Goal: Task Accomplishment & Management: Complete application form

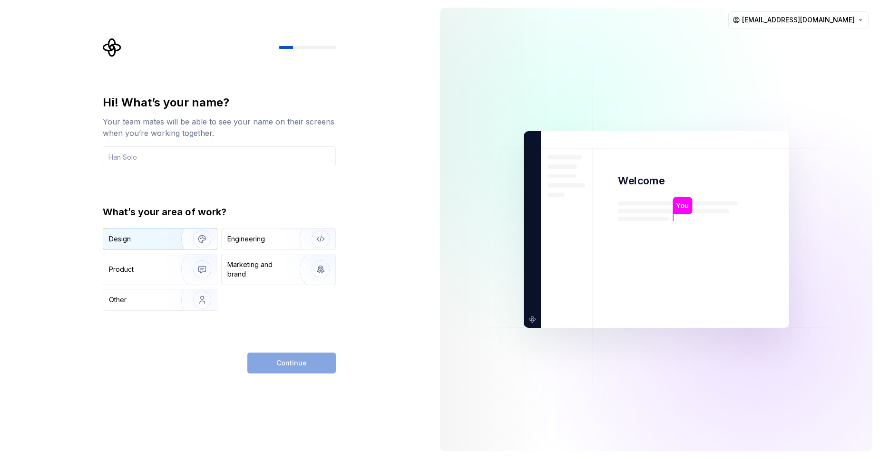
click at [138, 242] on div "Design" at bounding box center [139, 239] width 60 height 10
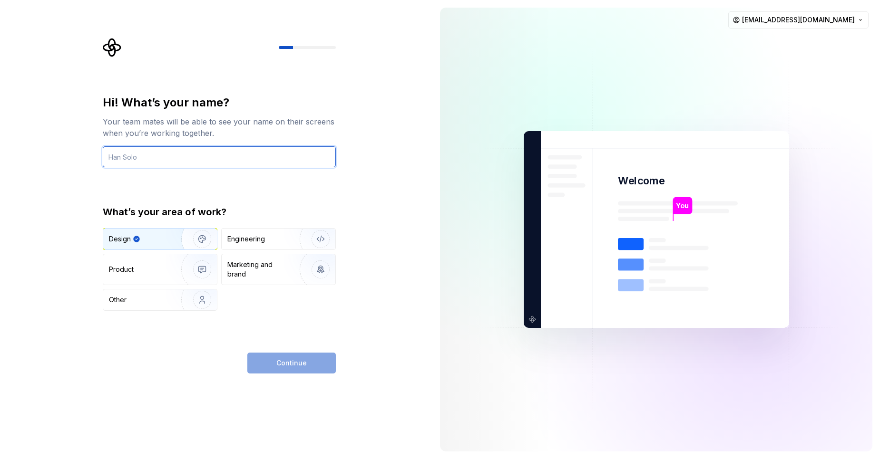
click at [150, 162] on input "text" at bounding box center [219, 156] width 233 height 21
type input "arun1"
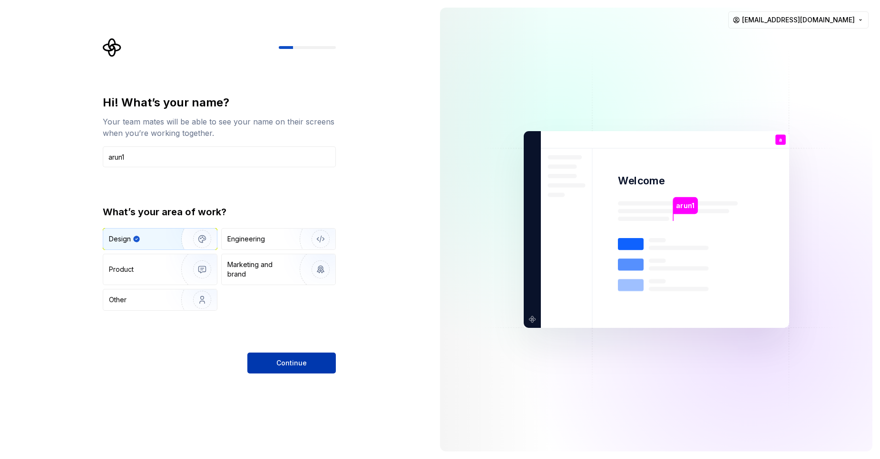
click at [260, 355] on button "Continue" at bounding box center [291, 363] width 88 height 21
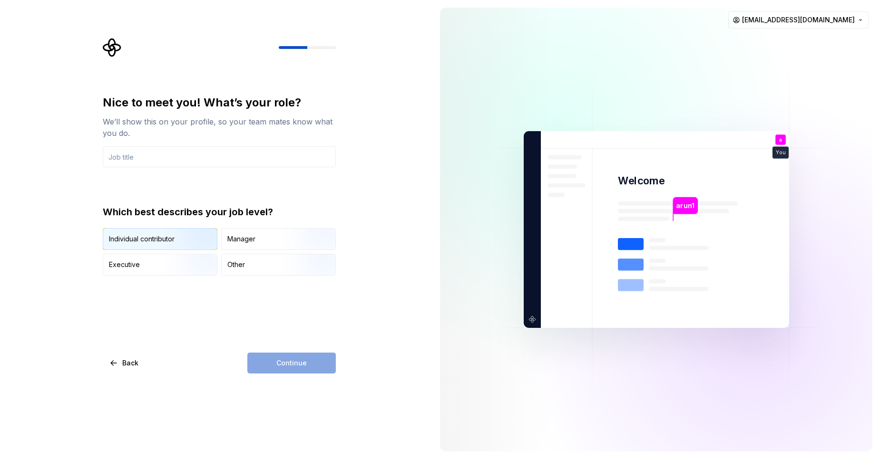
click at [196, 238] on img "button" at bounding box center [194, 251] width 61 height 64
click at [194, 242] on img "button" at bounding box center [194, 251] width 61 height 64
click at [164, 157] on input "text" at bounding box center [219, 156] width 233 height 21
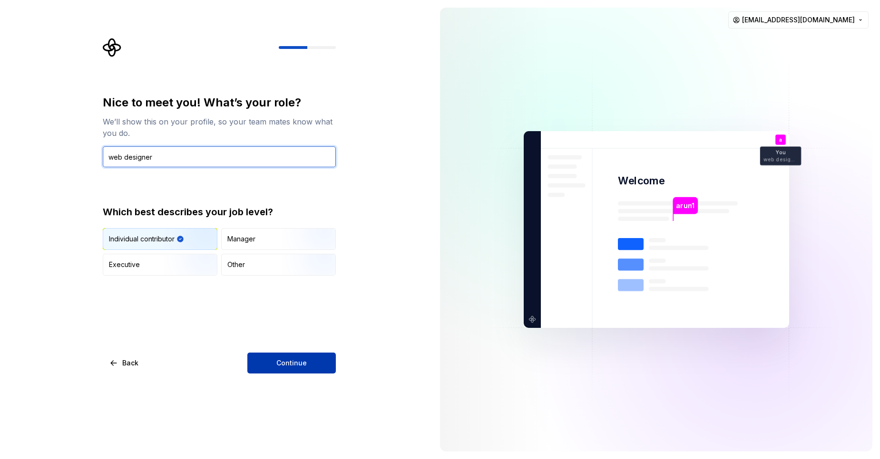
type input "web designer"
click at [298, 371] on button "Continue" at bounding box center [291, 363] width 88 height 21
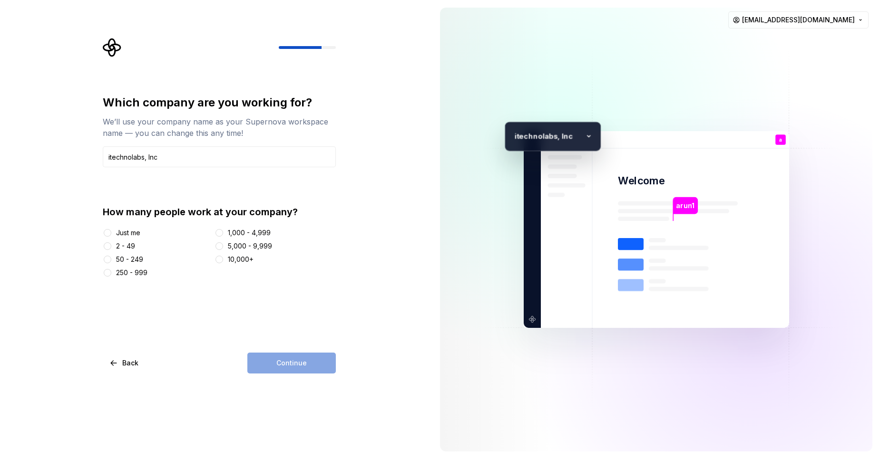
type input "itechnolabs, Inc"
click at [108, 258] on button "50 - 249" at bounding box center [108, 260] width 8 height 8
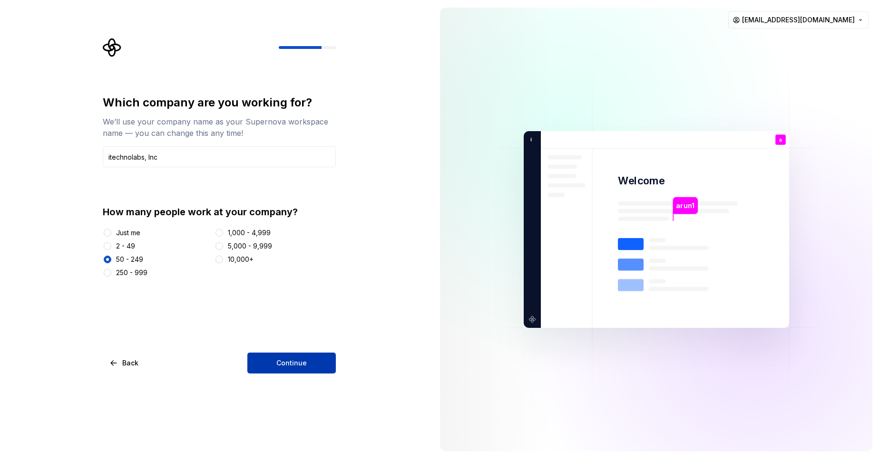
click at [263, 364] on button "Continue" at bounding box center [291, 363] width 88 height 21
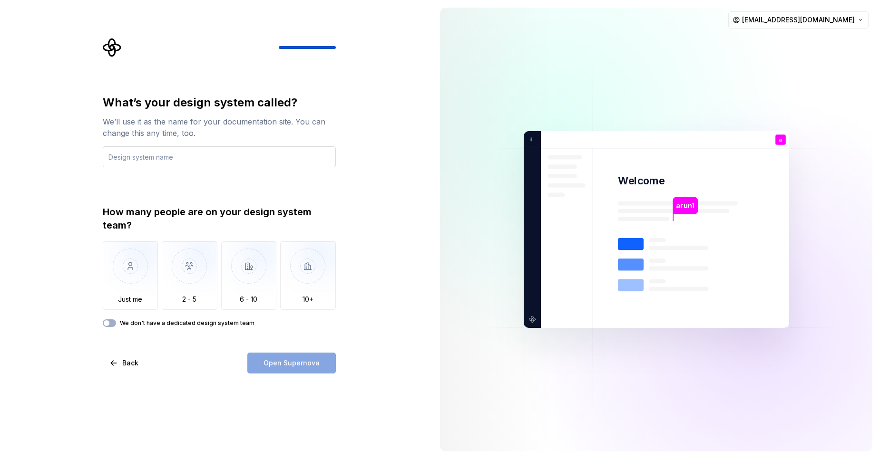
click at [169, 161] on input "text" at bounding box center [219, 156] width 233 height 21
click at [183, 155] on input "text" at bounding box center [219, 156] width 233 height 21
type input "qqq"
click at [99, 293] on div "What’s your design system called? We’ll use it as the name for your documentati…" at bounding box center [222, 206] width 250 height 336
click at [114, 293] on img "button" at bounding box center [131, 274] width 56 height 64
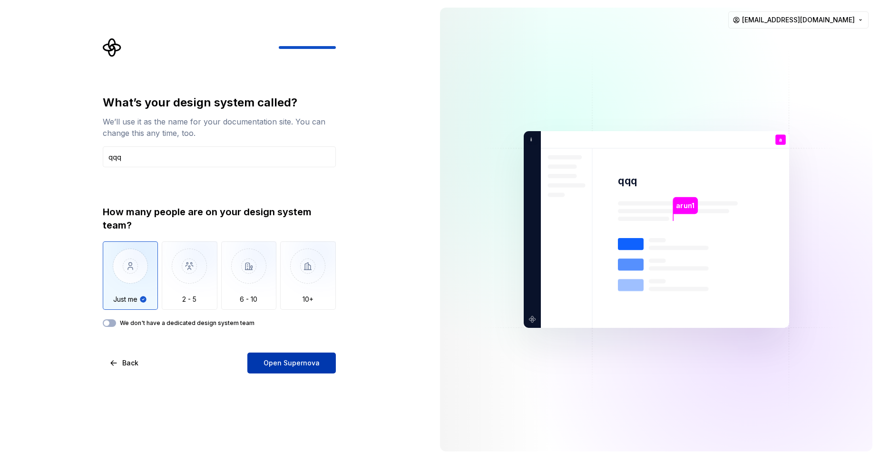
click at [271, 368] on button "Open Supernova" at bounding box center [291, 363] width 88 height 21
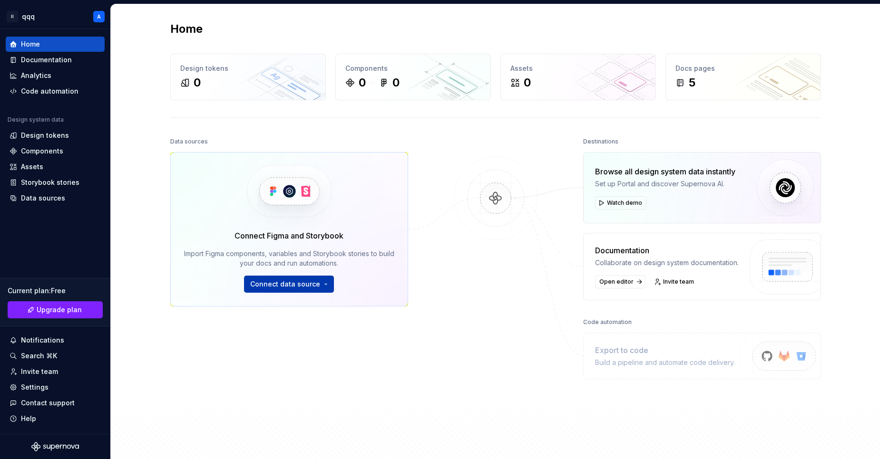
click at [286, 284] on span "Connect data source" at bounding box center [285, 285] width 70 height 10
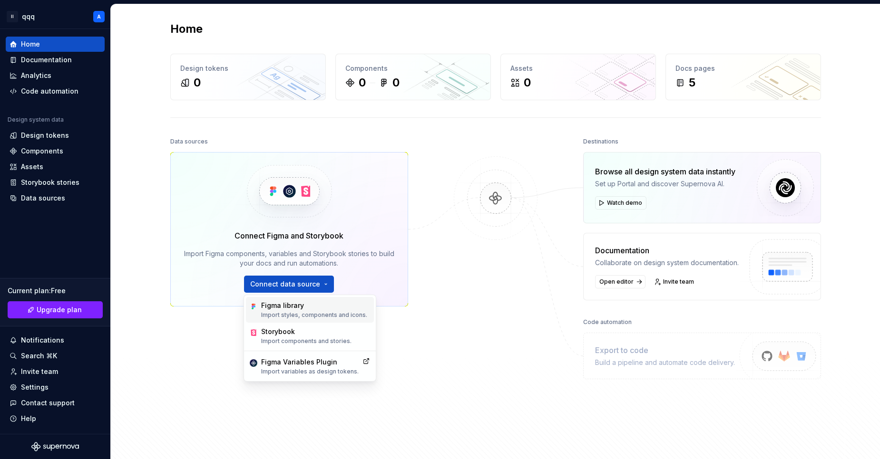
click at [286, 311] on div "Figma library Import styles, components and icons." at bounding box center [314, 310] width 106 height 18
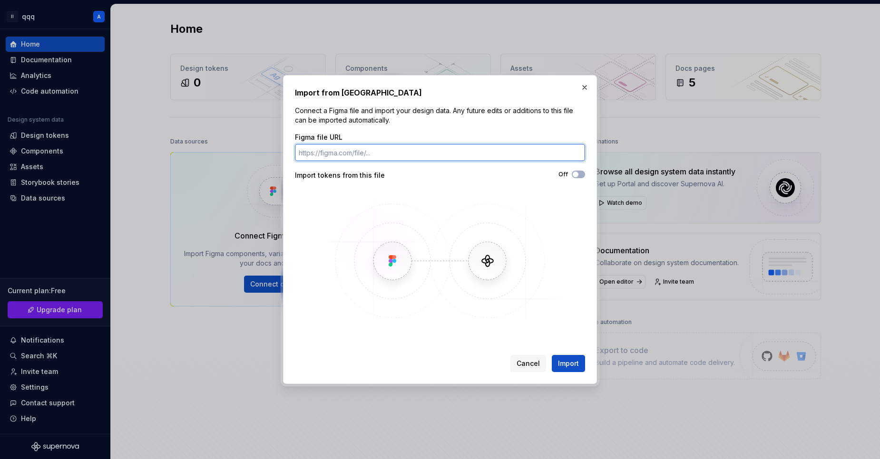
paste input "[URL][DOMAIN_NAME]"
type input "[URL][DOMAIN_NAME]"
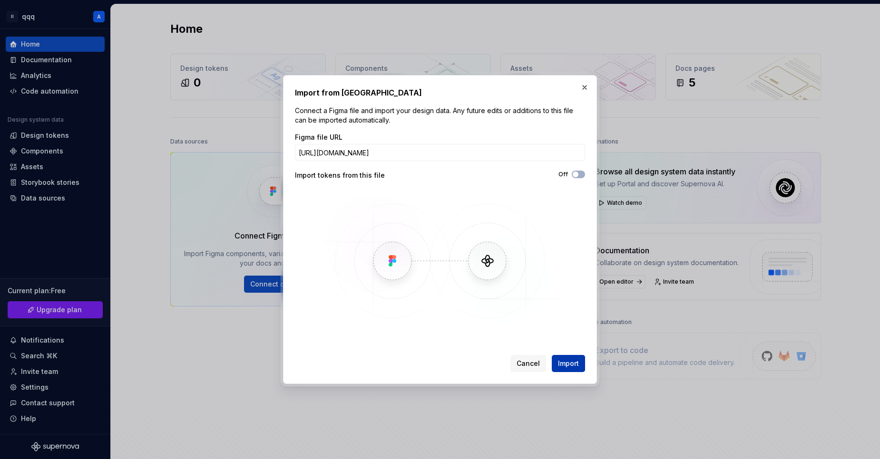
click at [574, 364] on span "Import" at bounding box center [568, 364] width 21 height 10
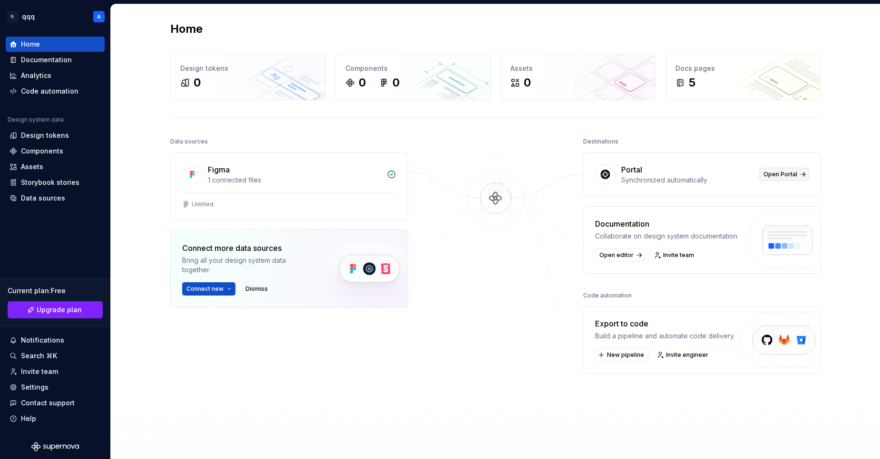
click at [765, 177] on span "Open Portal" at bounding box center [780, 175] width 34 height 8
click at [193, 208] on div "Untitled" at bounding box center [203, 205] width 22 height 8
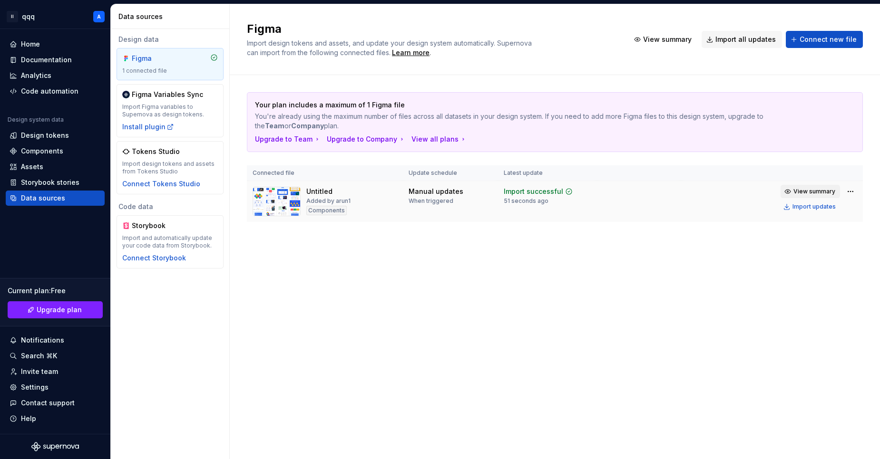
click at [812, 190] on span "View summary" at bounding box center [814, 192] width 42 height 8
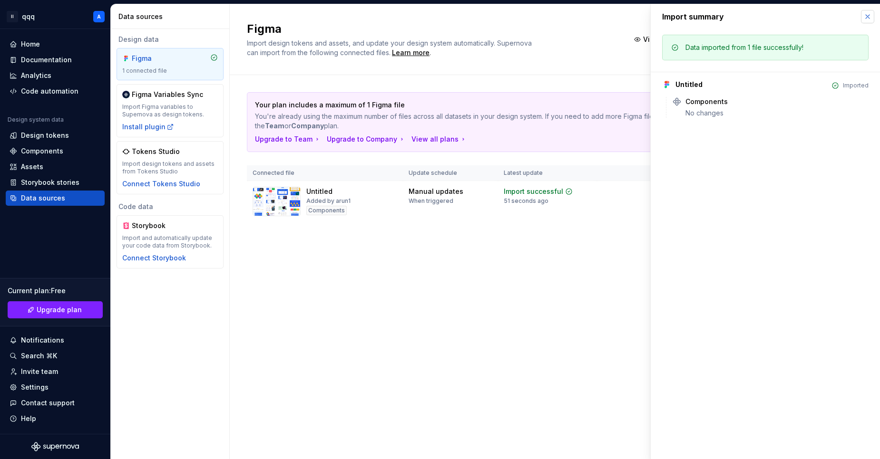
click at [867, 19] on button "button" at bounding box center [867, 16] width 13 height 13
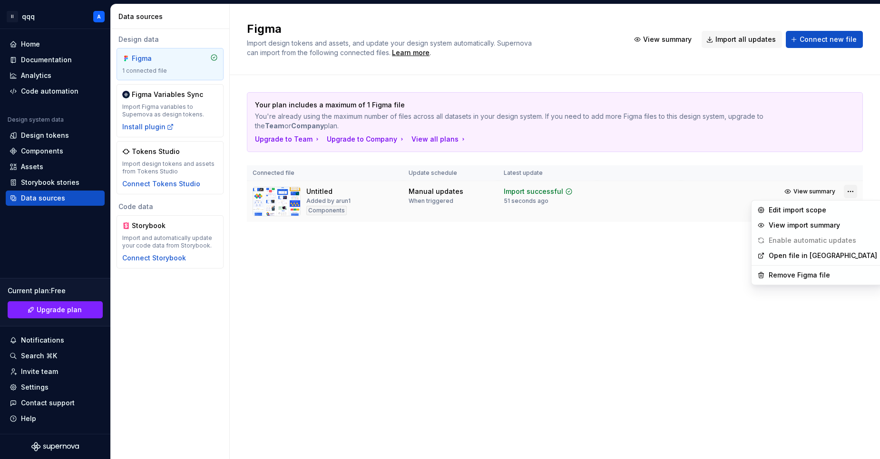
click at [852, 189] on html "II qqq A Home Documentation Analytics Code automation Design system data Design…" at bounding box center [440, 229] width 880 height 459
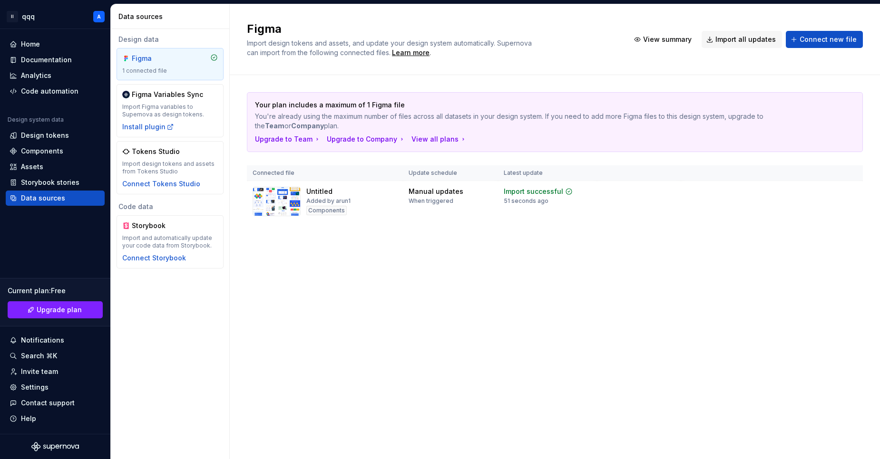
click at [500, 228] on html "II qqq A Home Documentation Analytics Code automation Design system data Design…" at bounding box center [440, 229] width 880 height 459
click at [166, 183] on div "Connect Tokens Studio" at bounding box center [161, 184] width 78 height 10
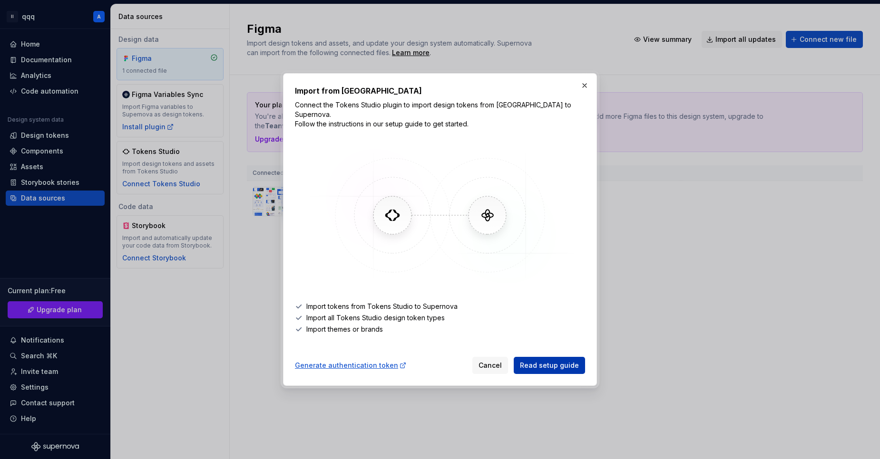
click at [562, 367] on link "Read setup guide" at bounding box center [548, 365] width 71 height 17
click at [497, 363] on span "Cancel" at bounding box center [489, 366] width 23 height 10
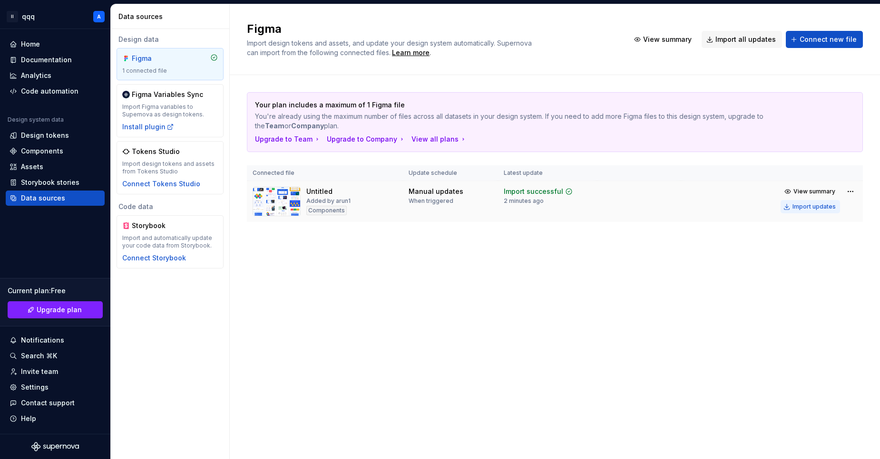
click at [811, 210] on div "Import updates" at bounding box center [813, 207] width 43 height 8
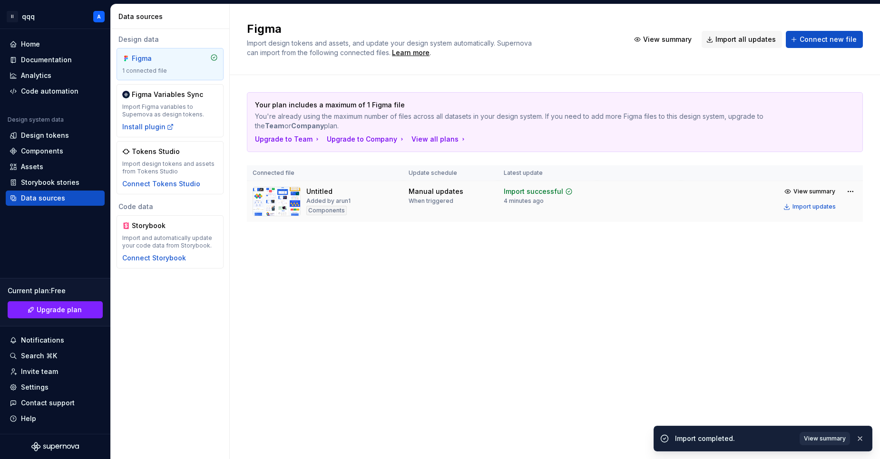
click at [818, 439] on span "View summary" at bounding box center [825, 439] width 42 height 8
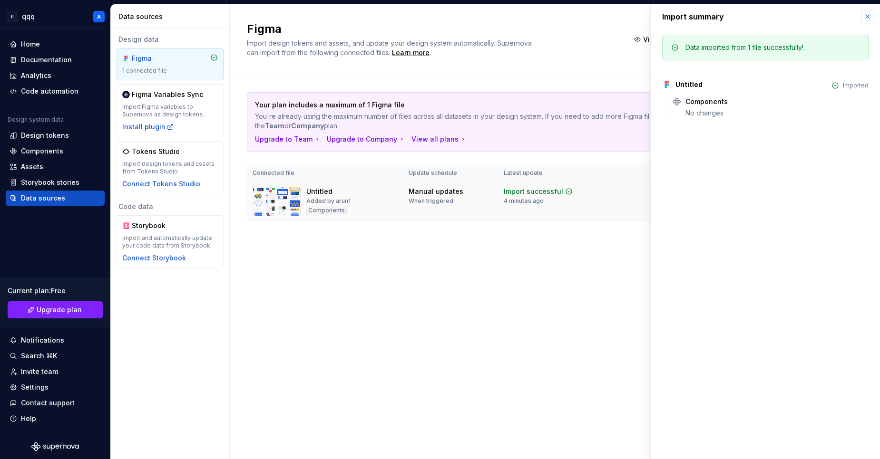
click at [868, 19] on button "button" at bounding box center [867, 16] width 13 height 13
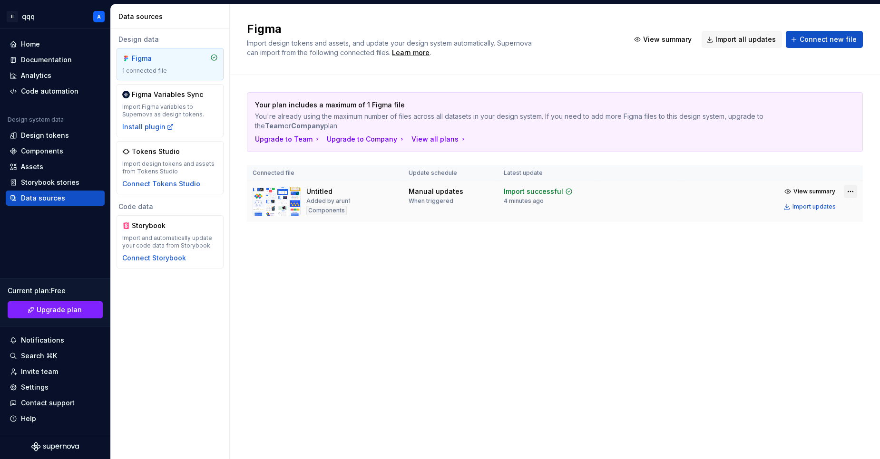
click at [851, 189] on html "II qqq A Home Documentation Analytics Code automation Design system data Design…" at bounding box center [440, 229] width 880 height 459
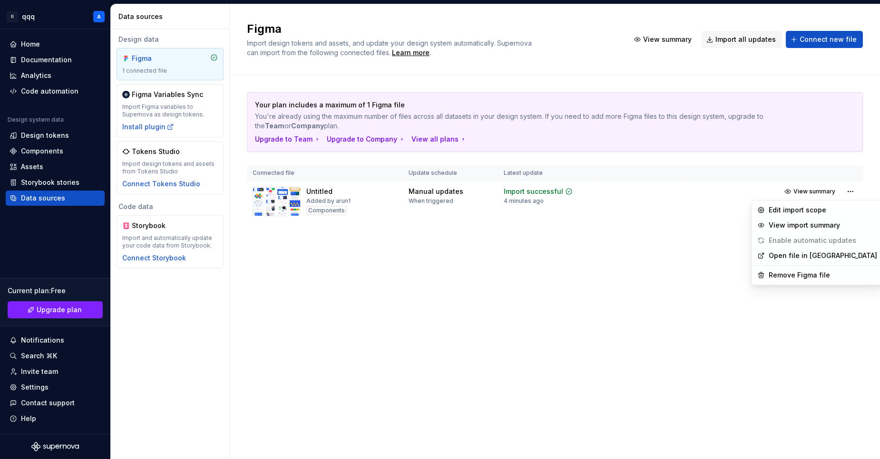
click at [467, 297] on html "II qqq A Home Documentation Analytics Code automation Design system data Design…" at bounding box center [440, 229] width 880 height 459
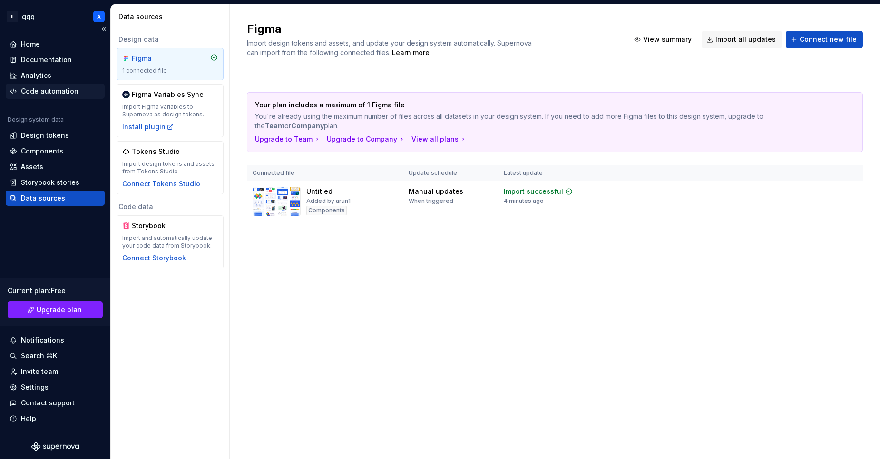
click at [62, 93] on div "Code automation" at bounding box center [50, 92] width 58 height 10
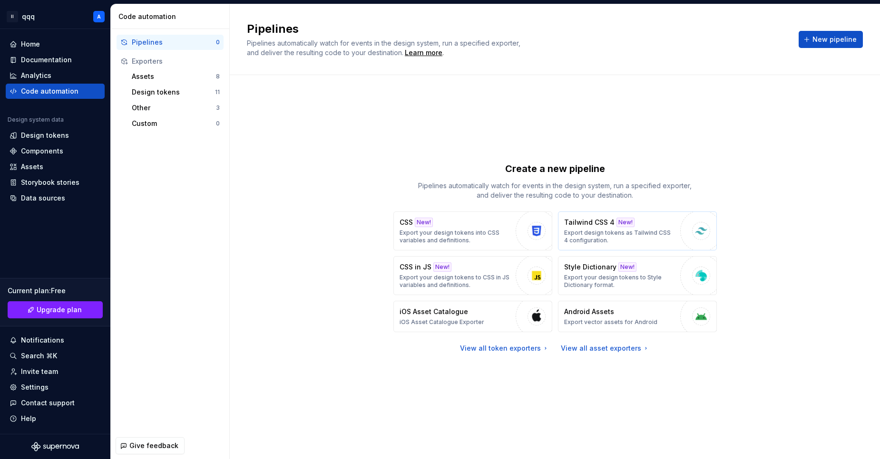
click at [591, 224] on p "Tailwind CSS 4" at bounding box center [589, 223] width 50 height 10
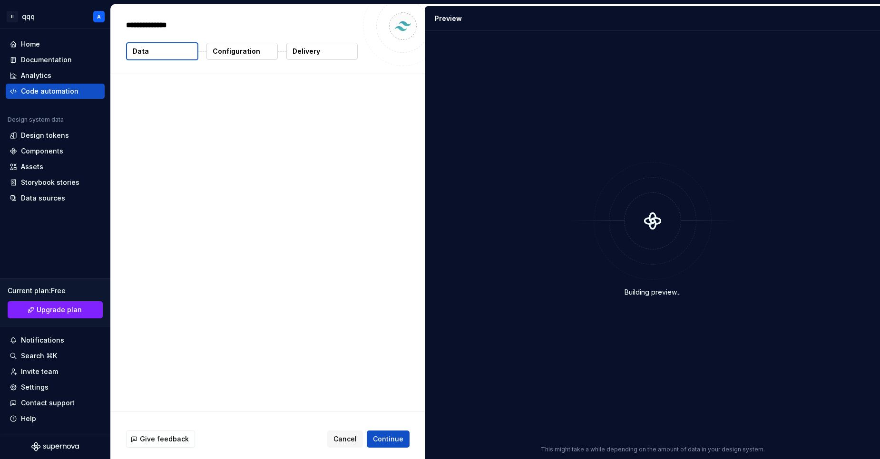
type textarea "*"
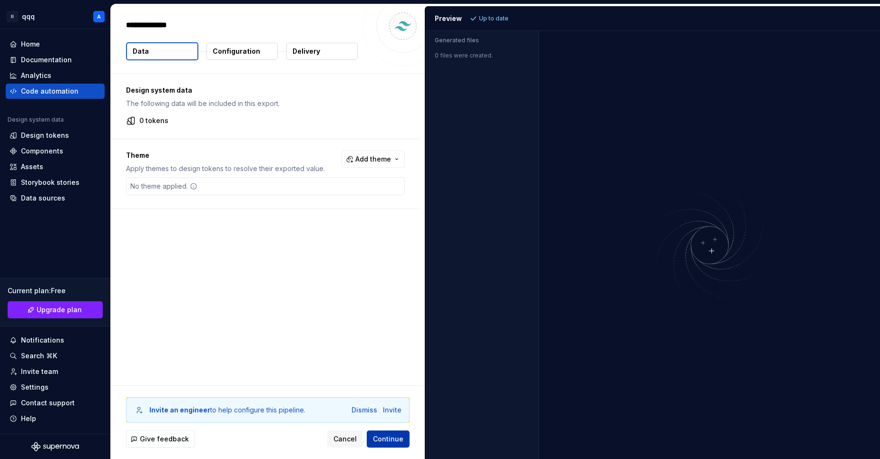
click at [394, 439] on span "Continue" at bounding box center [388, 440] width 30 height 10
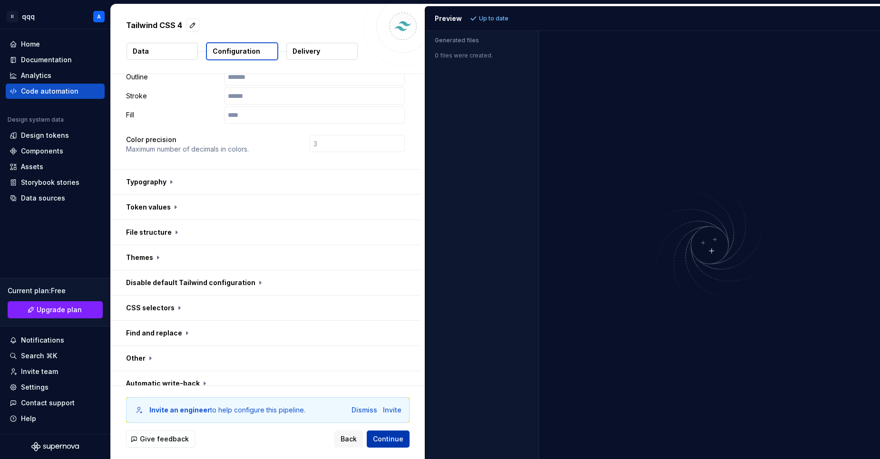
scroll to position [254, 0]
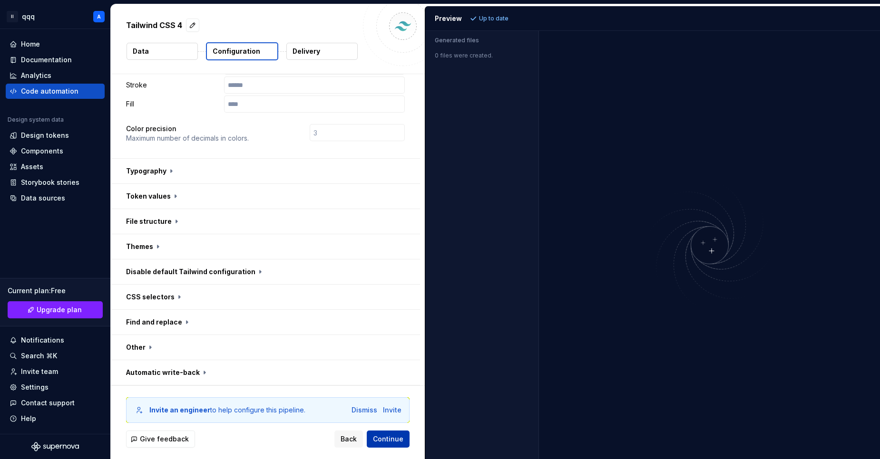
click at [394, 441] on span "Continue" at bounding box center [388, 440] width 30 height 10
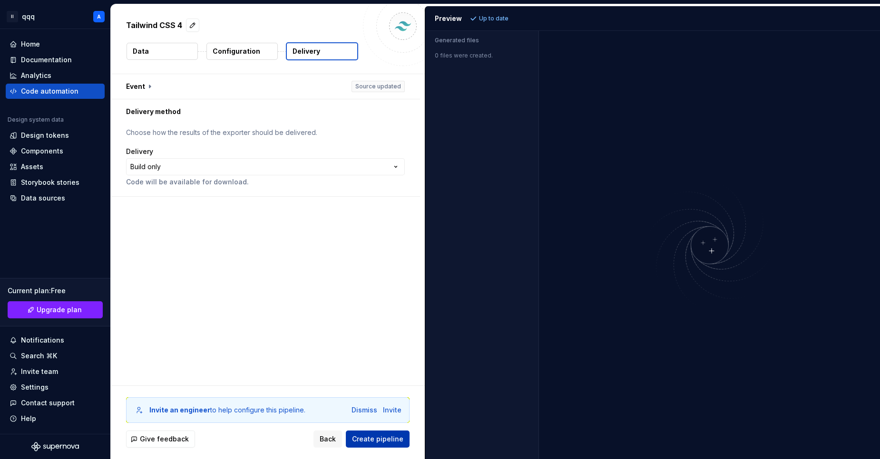
click at [392, 441] on span "Create pipeline" at bounding box center [377, 440] width 51 height 10
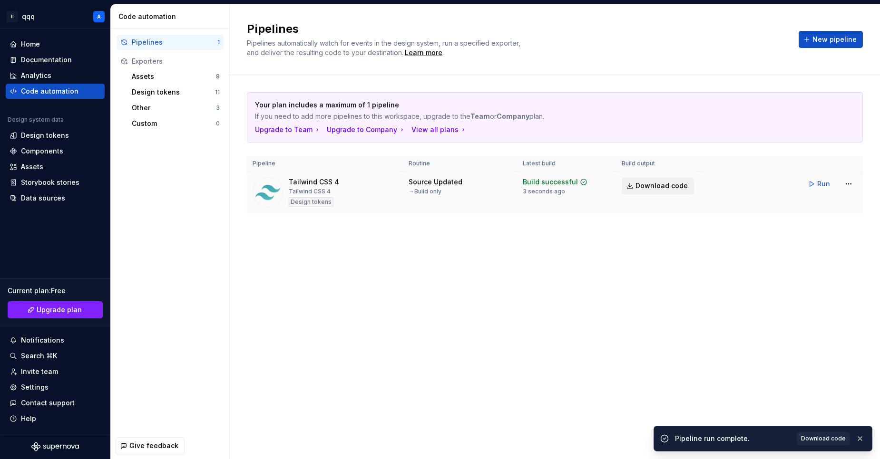
click at [659, 183] on span "Download code" at bounding box center [661, 186] width 52 height 10
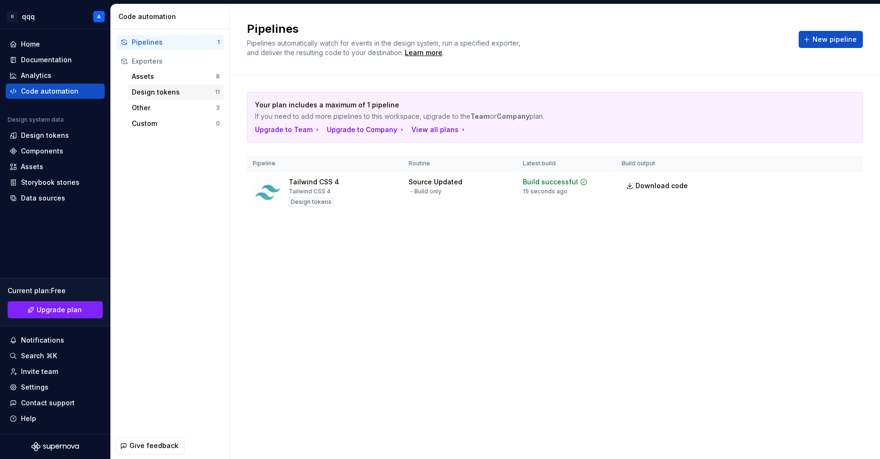
click at [157, 97] on div "Design tokens 11" at bounding box center [176, 92] width 96 height 15
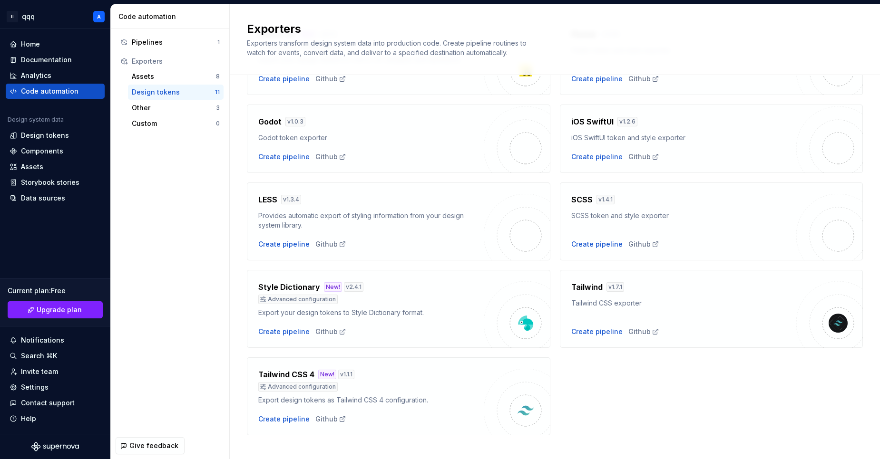
scroll to position [198, 0]
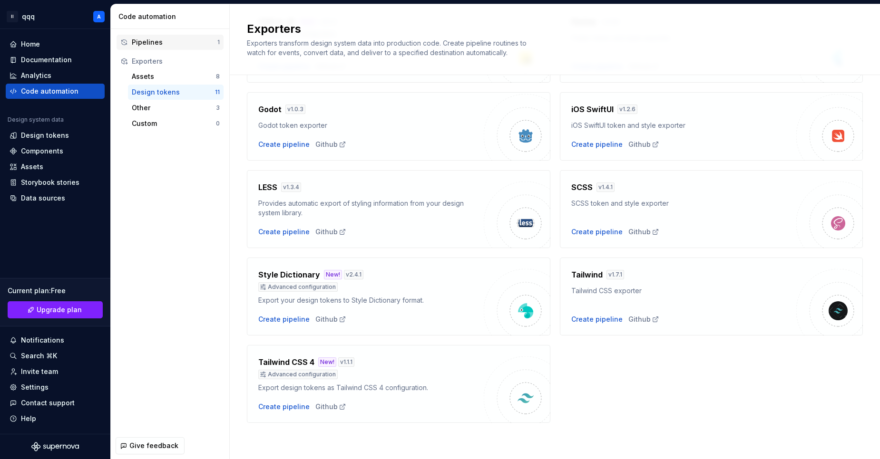
click at [136, 41] on div "Pipelines" at bounding box center [175, 43] width 86 height 10
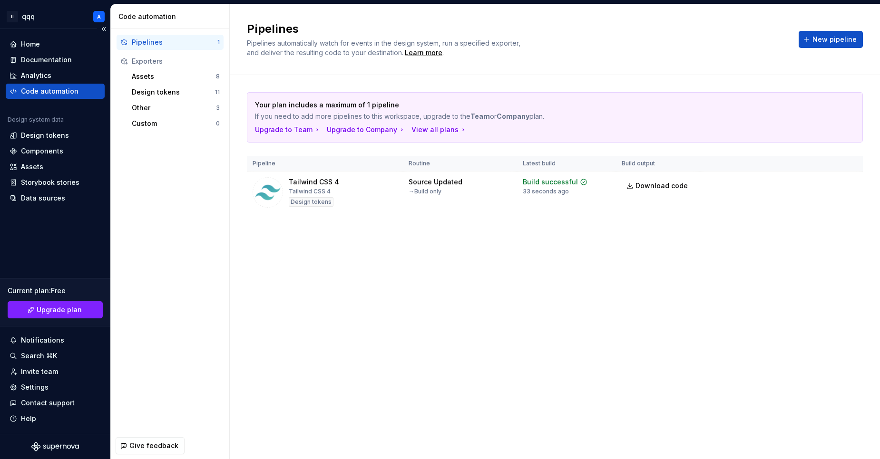
click at [64, 87] on div "Code automation" at bounding box center [50, 92] width 58 height 10
click at [40, 203] on div "Data sources" at bounding box center [55, 198] width 99 height 15
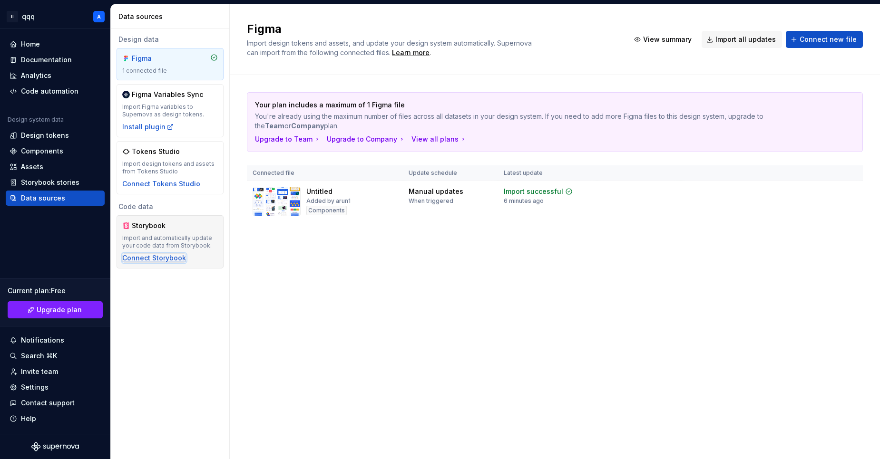
click at [152, 258] on div "Connect Storybook" at bounding box center [154, 258] width 64 height 10
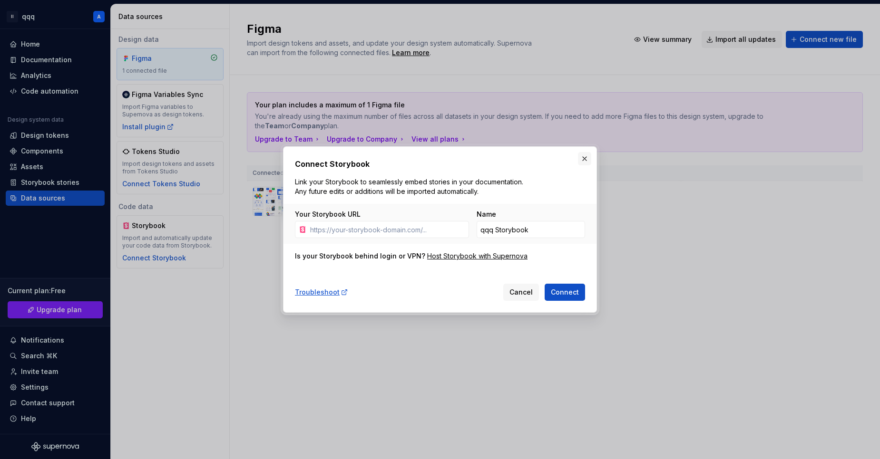
click at [583, 158] on button "button" at bounding box center [584, 158] width 13 height 13
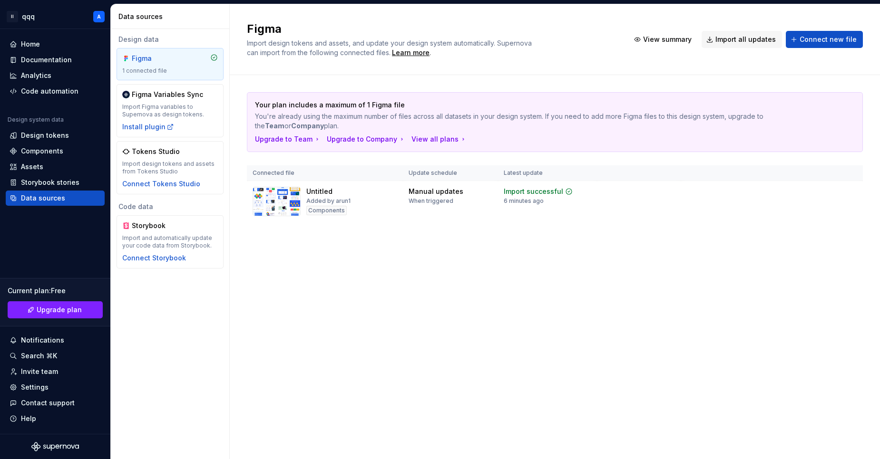
click at [176, 64] on div "Figma 1 connected file" at bounding box center [170, 64] width 96 height 21
click at [185, 57] on div "Figma" at bounding box center [170, 59] width 96 height 10
click at [879, 172] on img at bounding box center [882, 172] width 0 height 0
click at [659, 48] on div "Figma Import design tokens and assets, and update your design system automatica…" at bounding box center [555, 39] width 616 height 36
click at [659, 39] on span "View summary" at bounding box center [667, 40] width 48 height 10
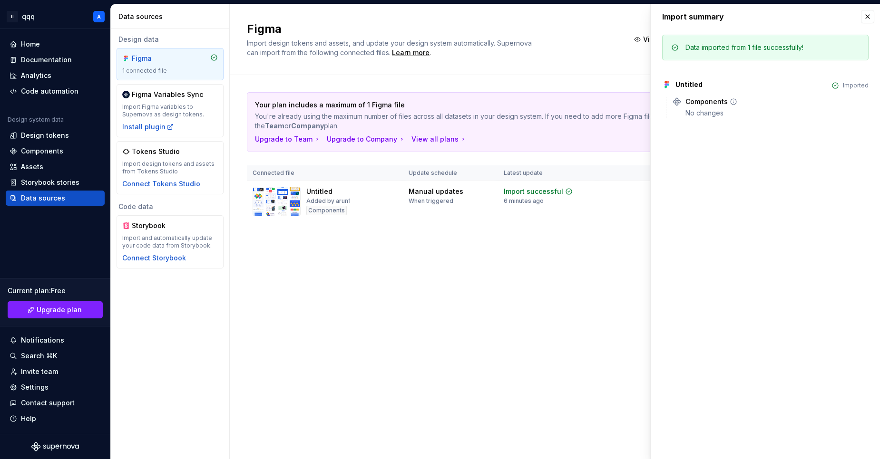
click at [681, 100] on div "Components No changes" at bounding box center [770, 107] width 196 height 21
click at [872, 16] on button "button" at bounding box center [867, 16] width 13 height 13
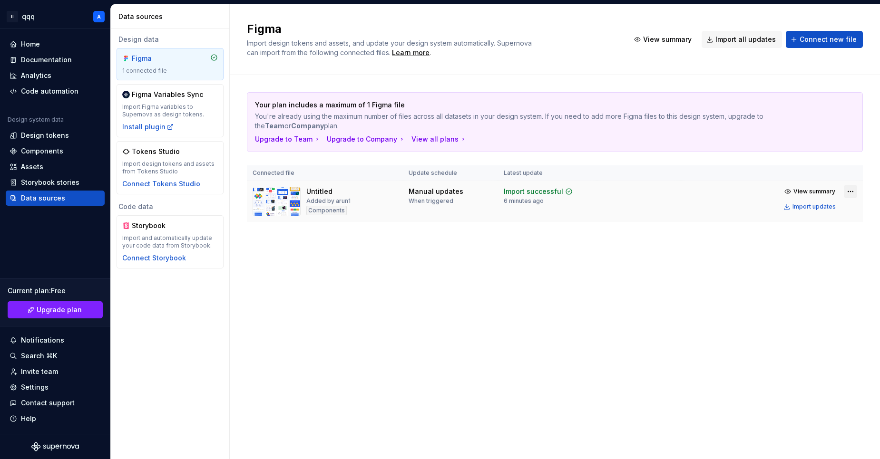
click at [846, 193] on html "II qqq A Home Documentation Analytics Code automation Design system data Design…" at bounding box center [440, 229] width 880 height 459
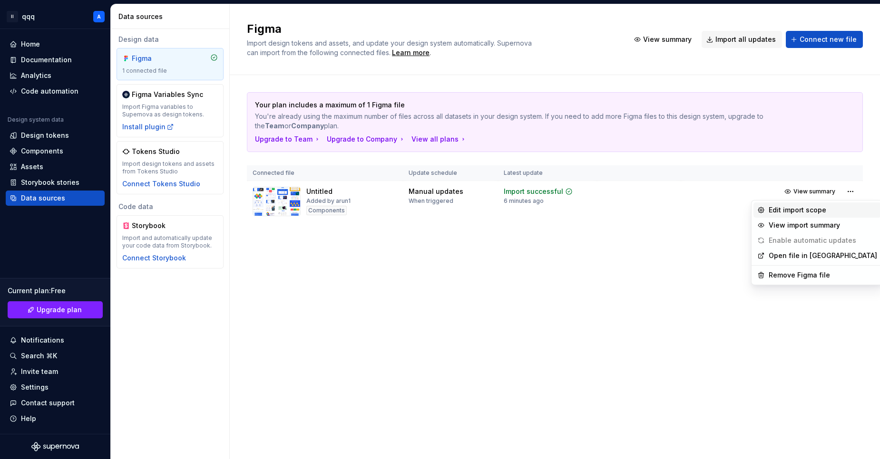
click at [767, 210] on div "Edit import scope" at bounding box center [816, 210] width 127 height 15
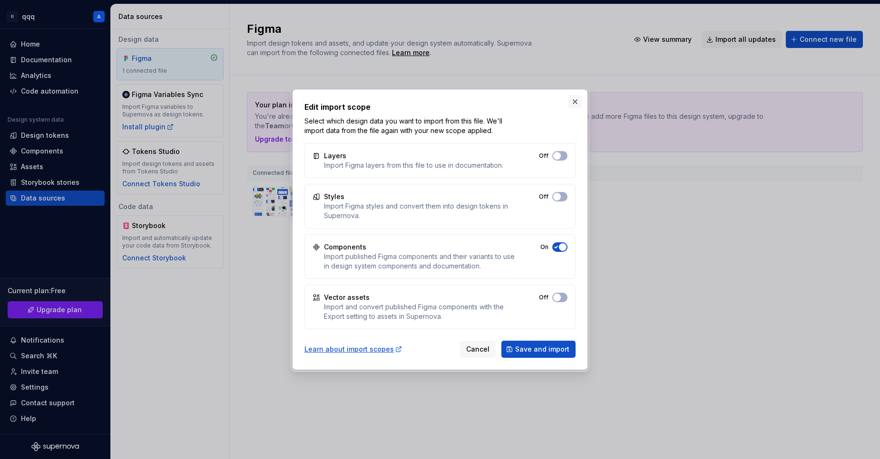
click at [572, 100] on button "button" at bounding box center [574, 101] width 13 height 13
